Goal: Navigation & Orientation: Find specific page/section

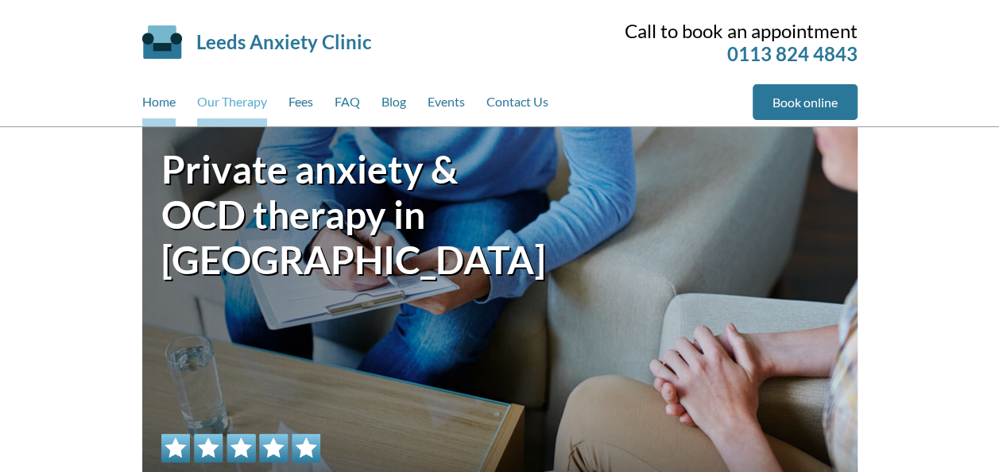
click at [238, 96] on link "Our Therapy" at bounding box center [232, 105] width 70 height 42
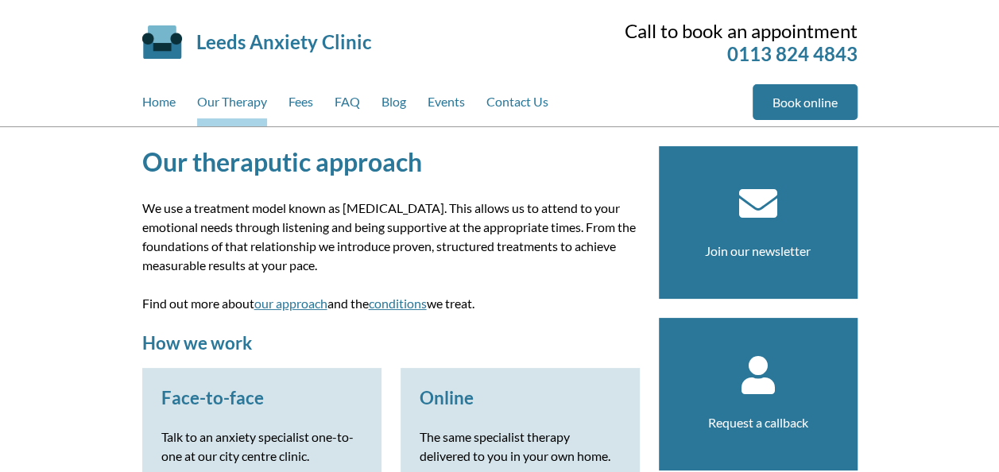
click at [320, 102] on div "Home Our Therapy Fees FAQ Blog Events Contact Us" at bounding box center [447, 105] width 611 height 42
click at [313, 101] on link "Fees" at bounding box center [301, 105] width 25 height 42
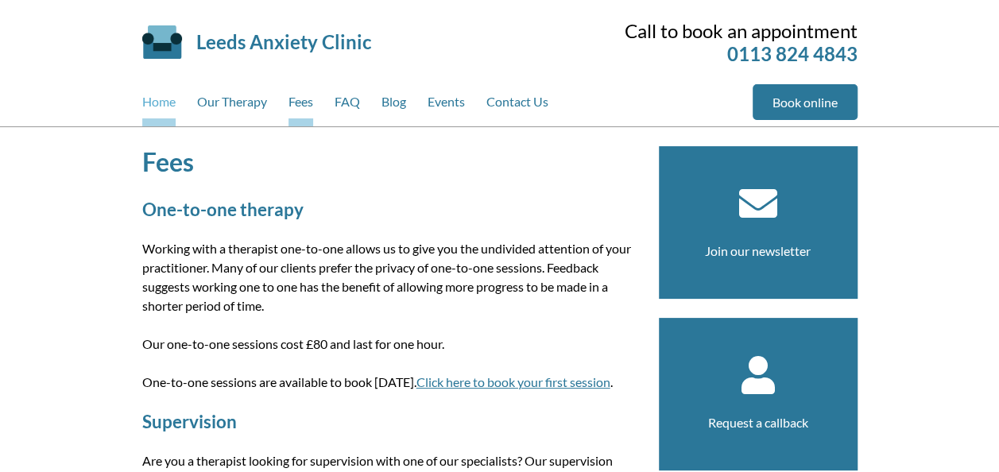
click at [172, 109] on link "Home" at bounding box center [158, 105] width 33 height 42
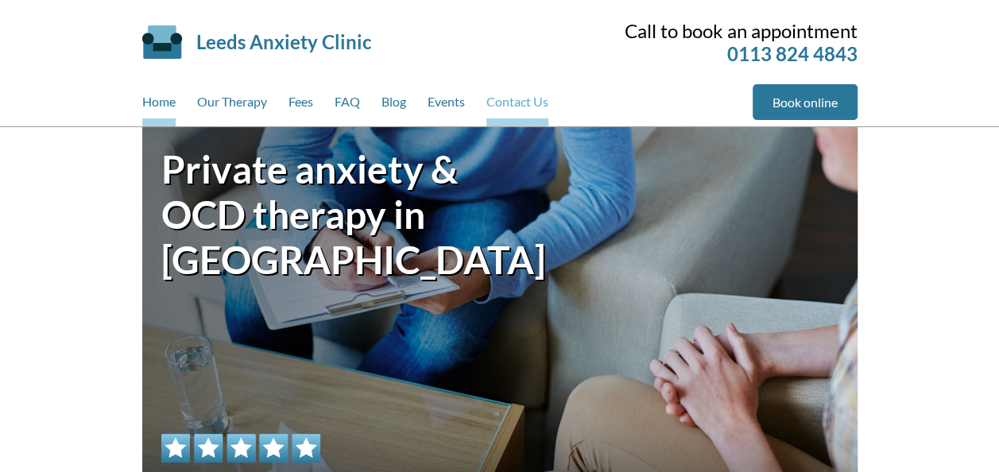
click at [533, 107] on link "Contact Us" at bounding box center [518, 105] width 62 height 42
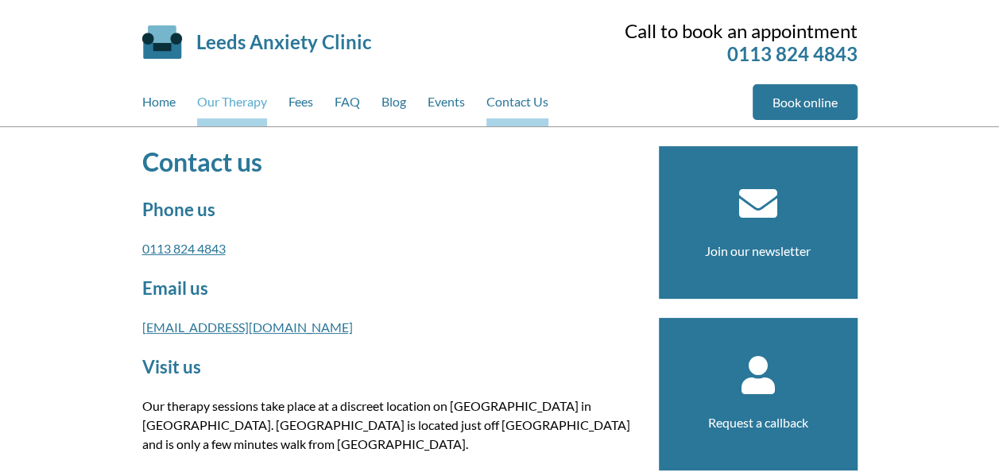
click at [254, 104] on link "Our Therapy" at bounding box center [232, 105] width 70 height 42
